Goal: Task Accomplishment & Management: Manage account settings

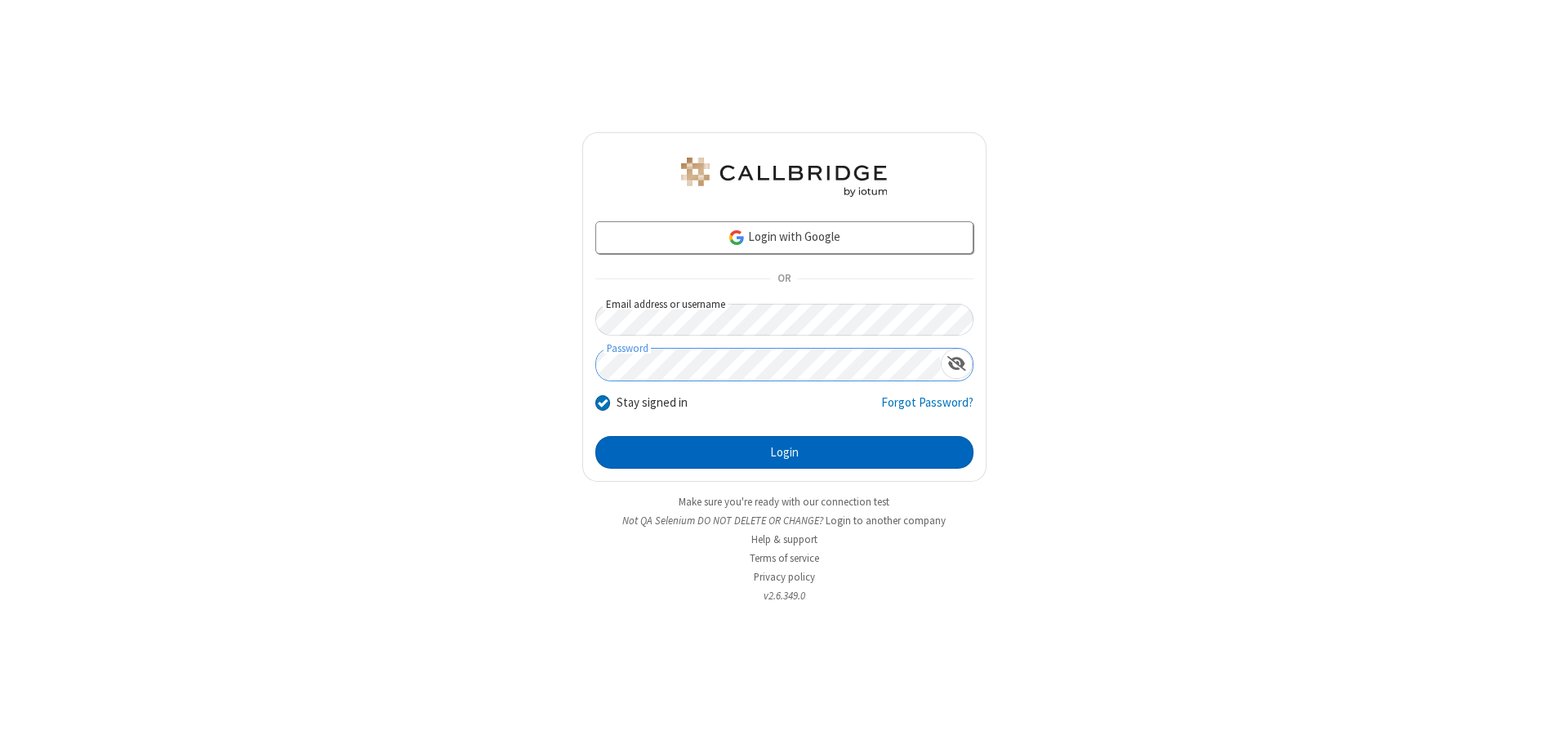
click at [784, 453] on button "Login" at bounding box center [784, 453] width 378 height 32
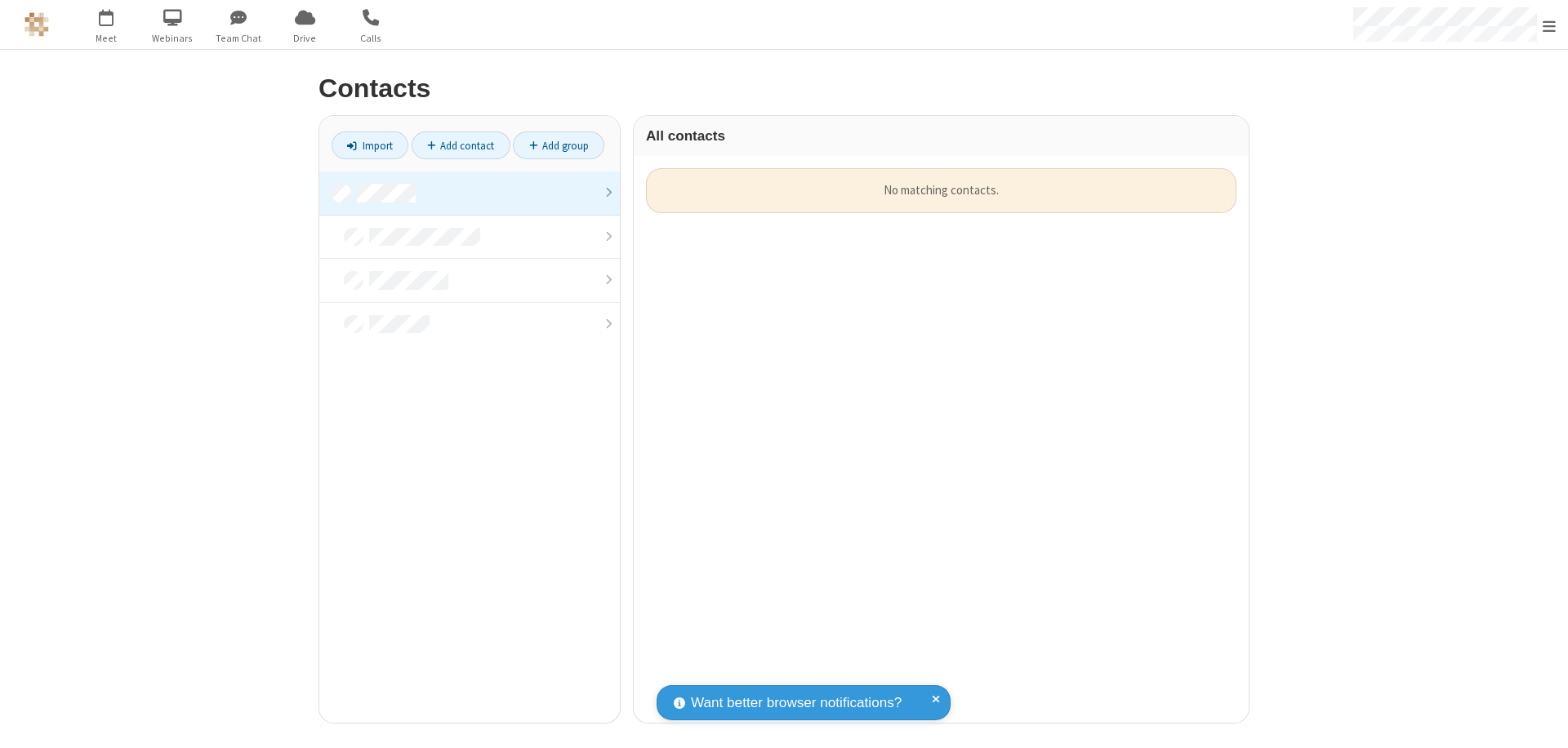
scroll to position [555, 603]
click at [470, 193] on link at bounding box center [470, 193] width 301 height 44
click at [461, 145] on link "Add contact" at bounding box center [461, 145] width 99 height 28
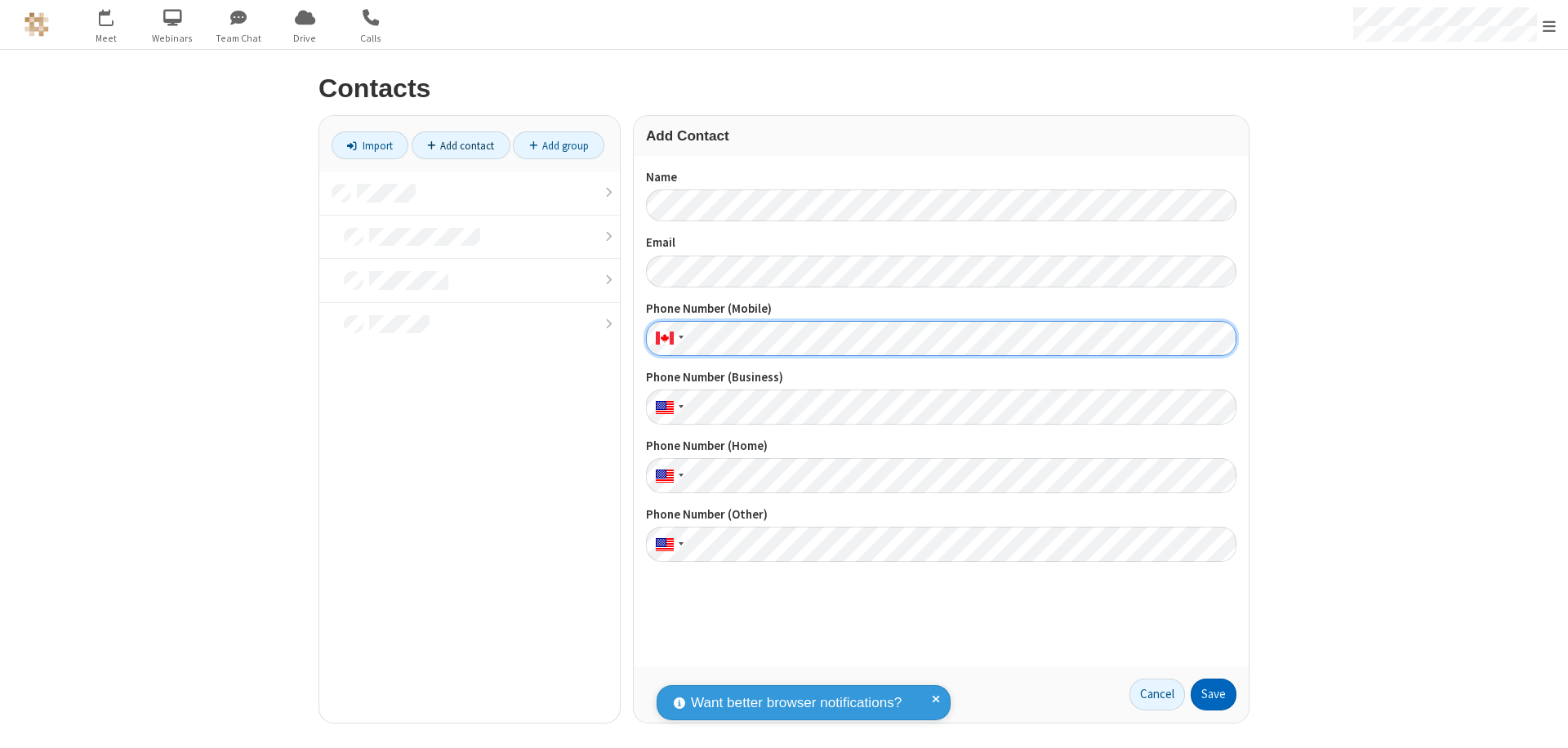
click at [1214, 694] on button "Save" at bounding box center [1213, 695] width 46 height 32
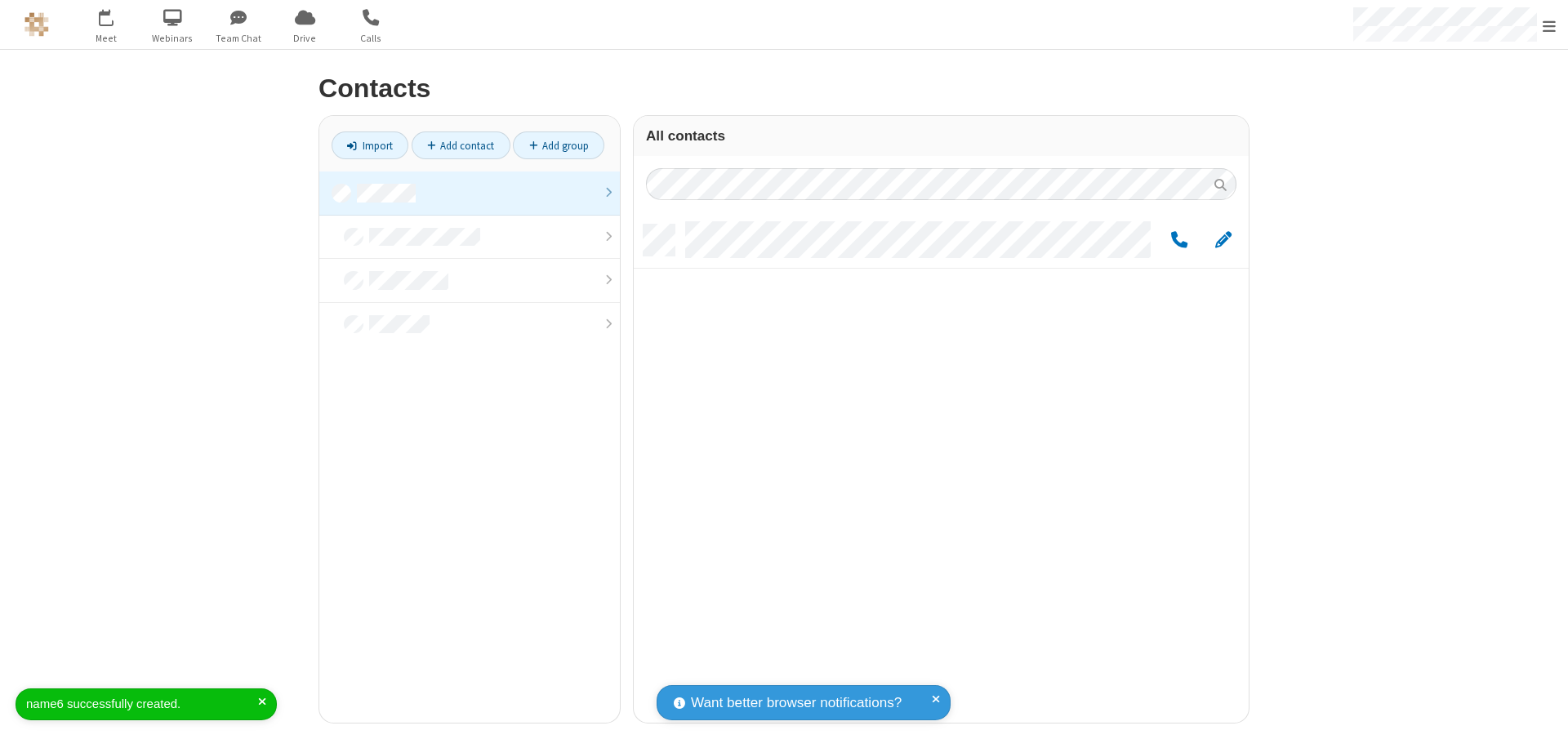
scroll to position [498, 603]
